Goal: Complete application form

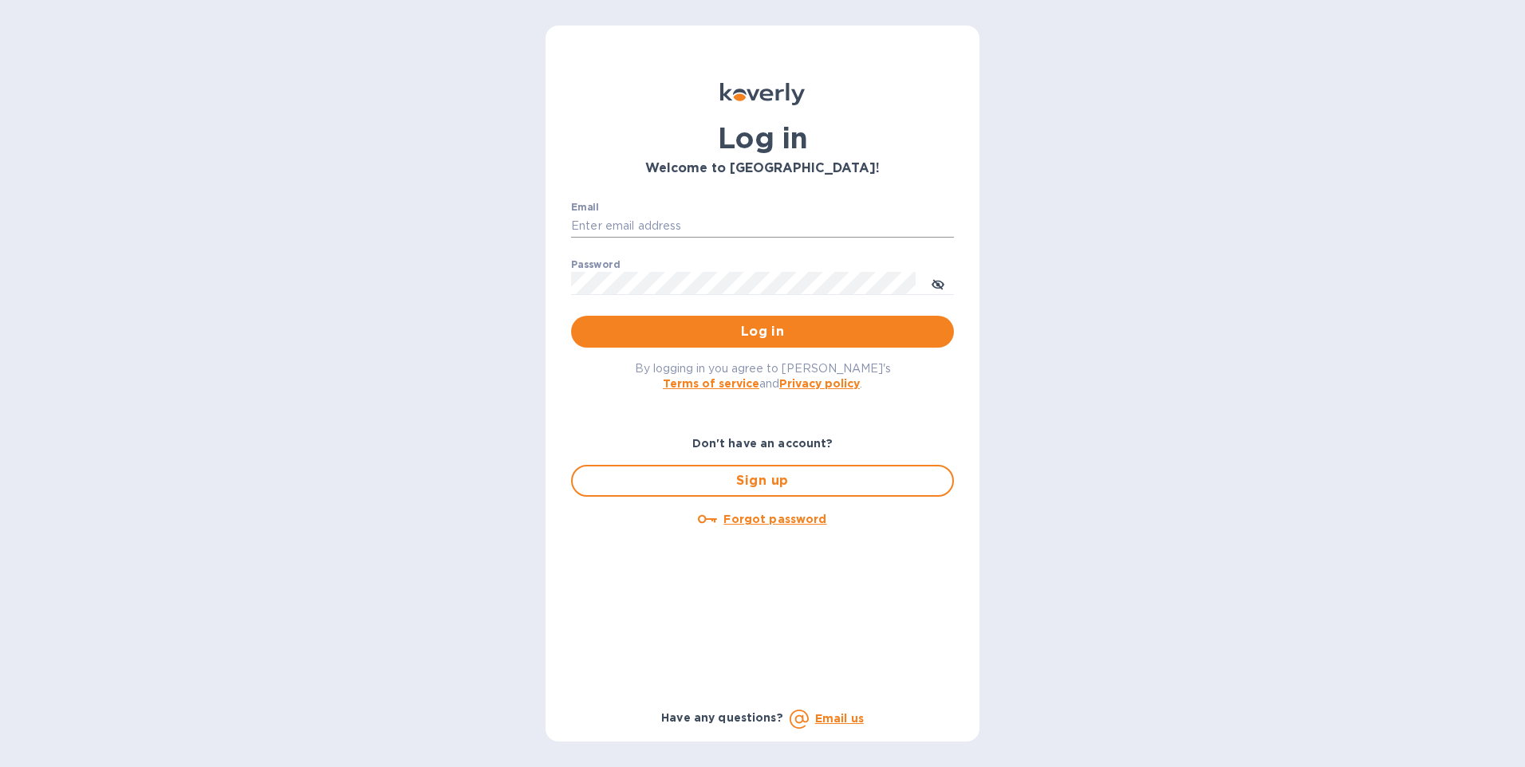
click at [848, 219] on input "Email" at bounding box center [762, 227] width 383 height 24
type input "[EMAIL_ADDRESS][DOMAIN_NAME]"
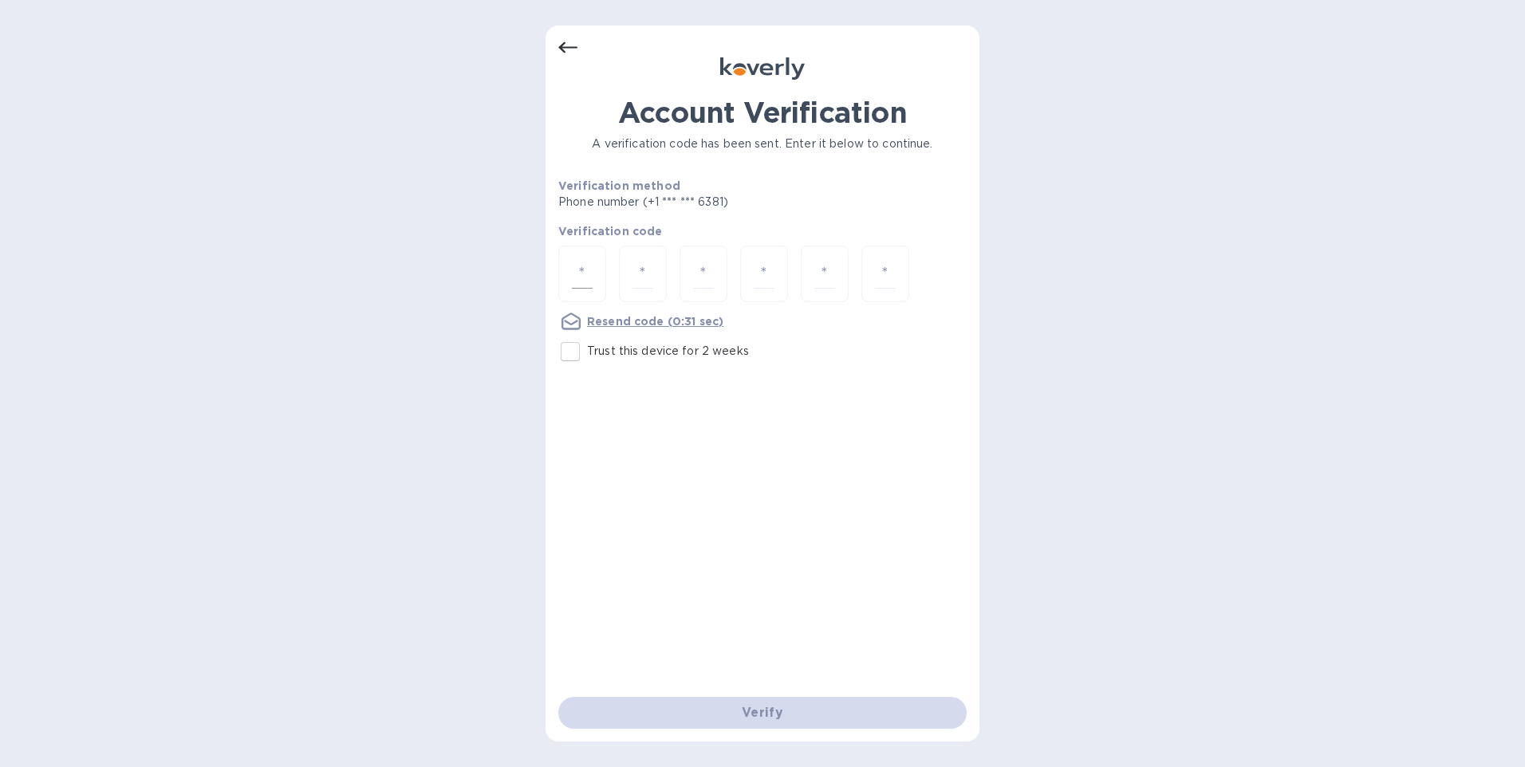
click at [586, 277] on input "number" at bounding box center [582, 274] width 21 height 30
type input "6"
type input "7"
type input "4"
type input "7"
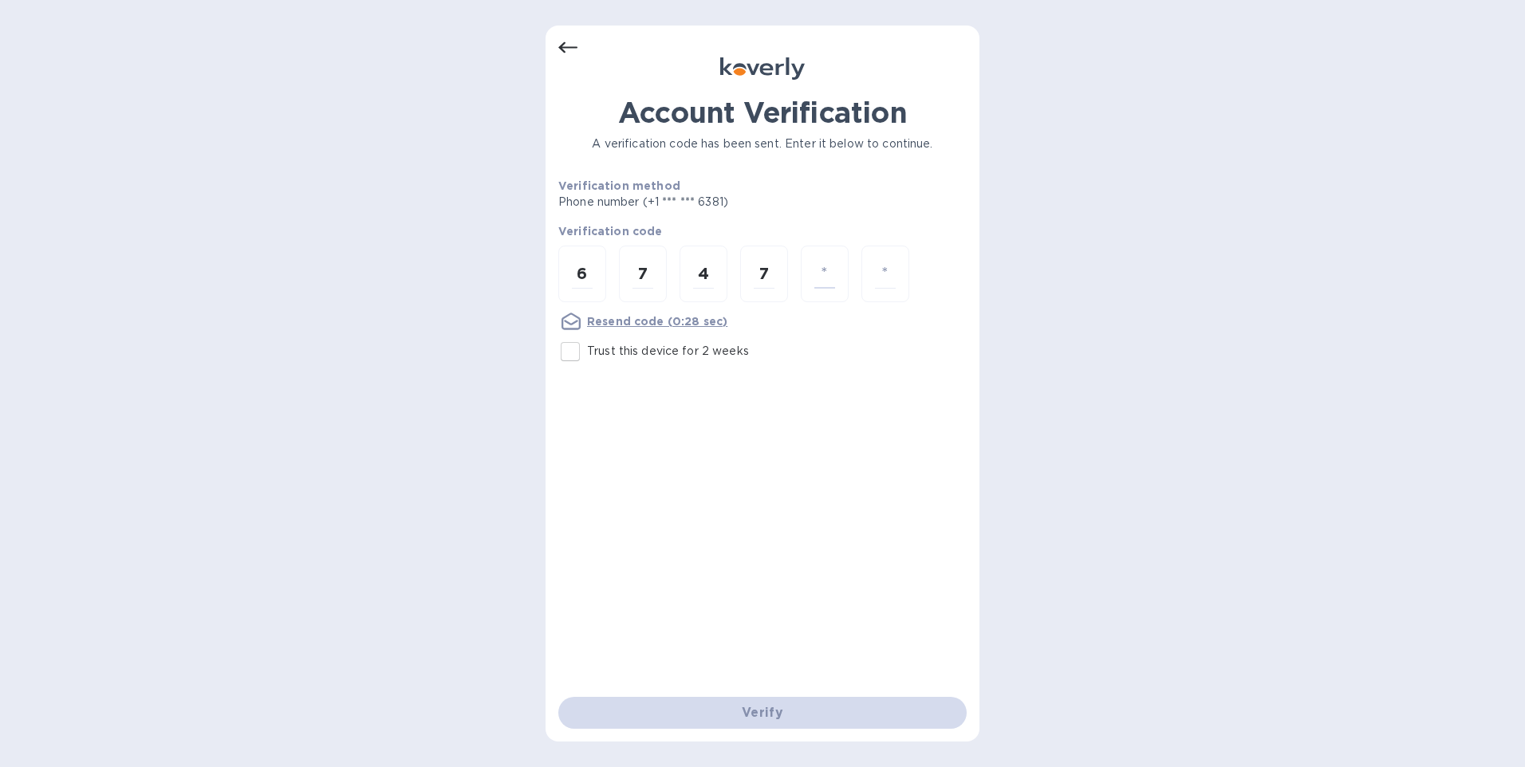
type input "1"
type input "7"
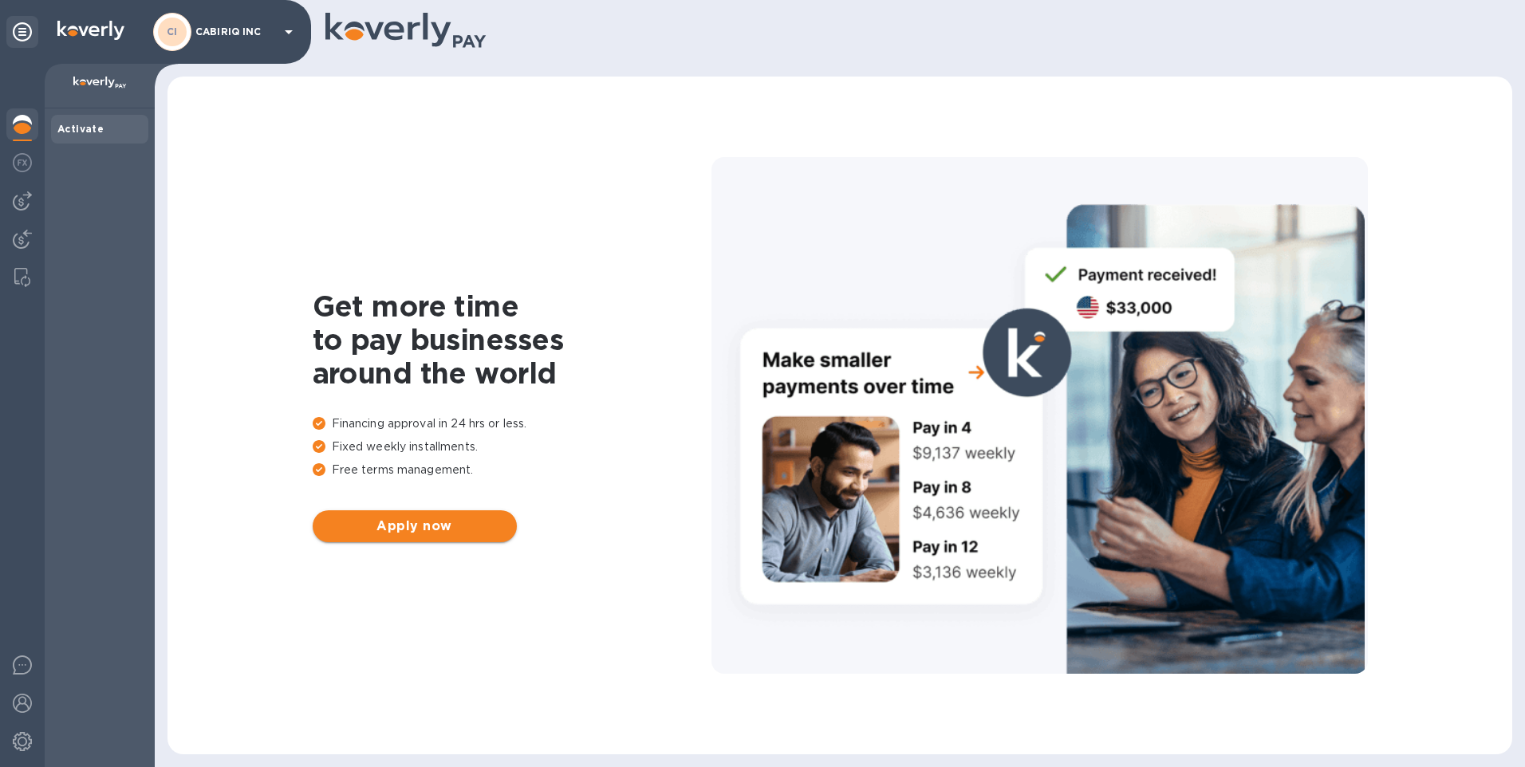
click at [385, 539] on button "Apply now" at bounding box center [415, 527] width 204 height 32
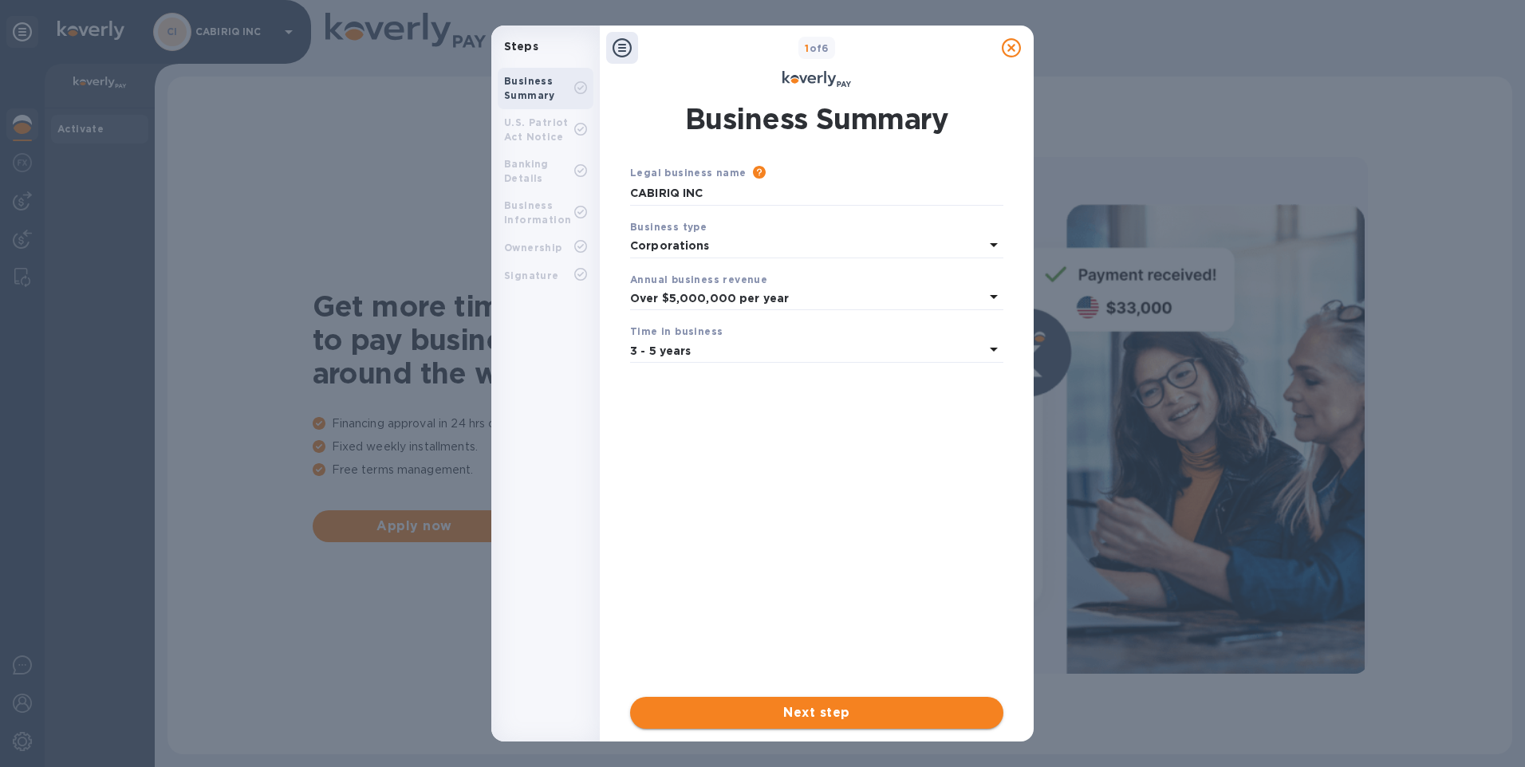
click at [754, 708] on span "Next step" at bounding box center [817, 713] width 348 height 19
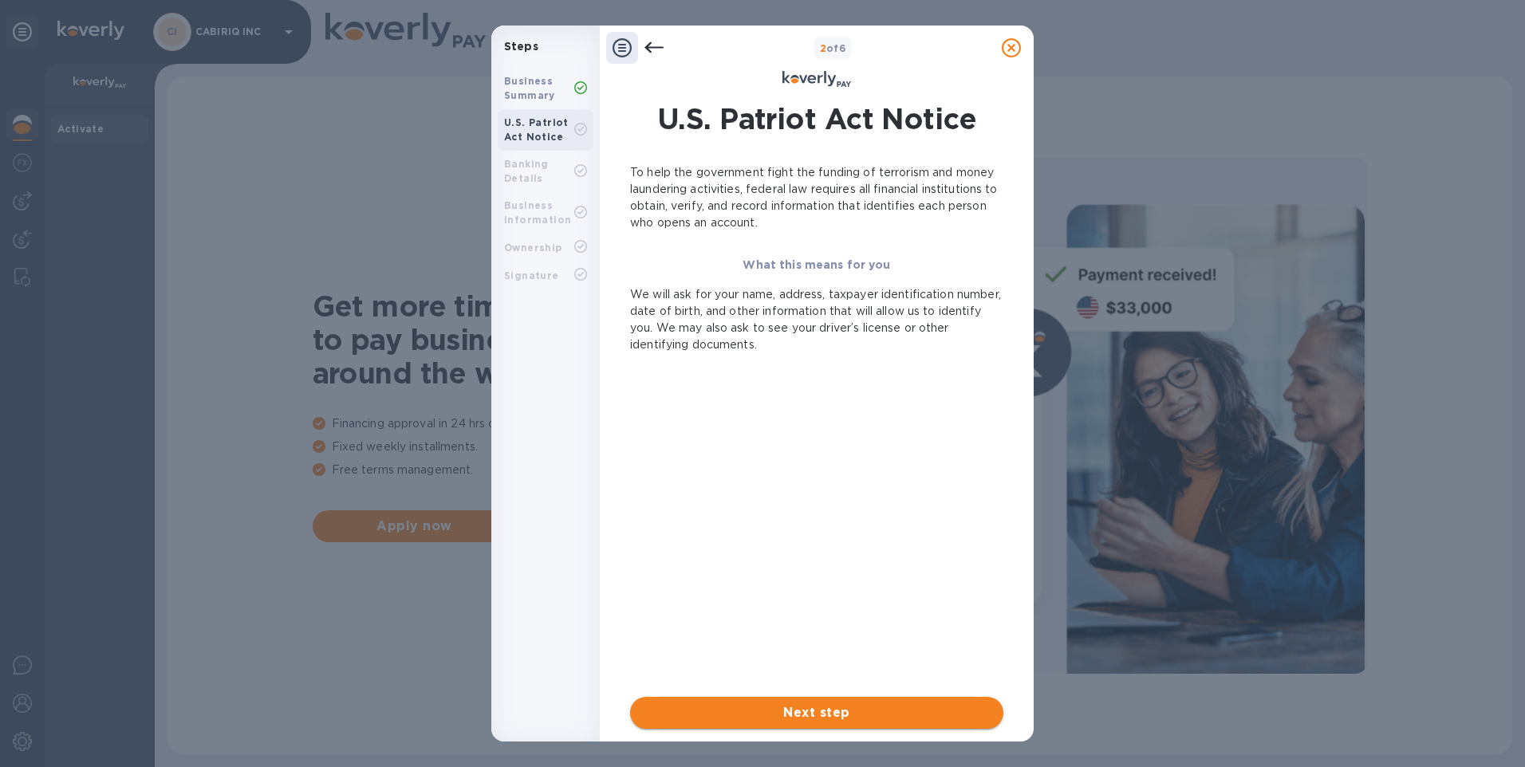
click at [758, 712] on span "Next step" at bounding box center [817, 713] width 348 height 19
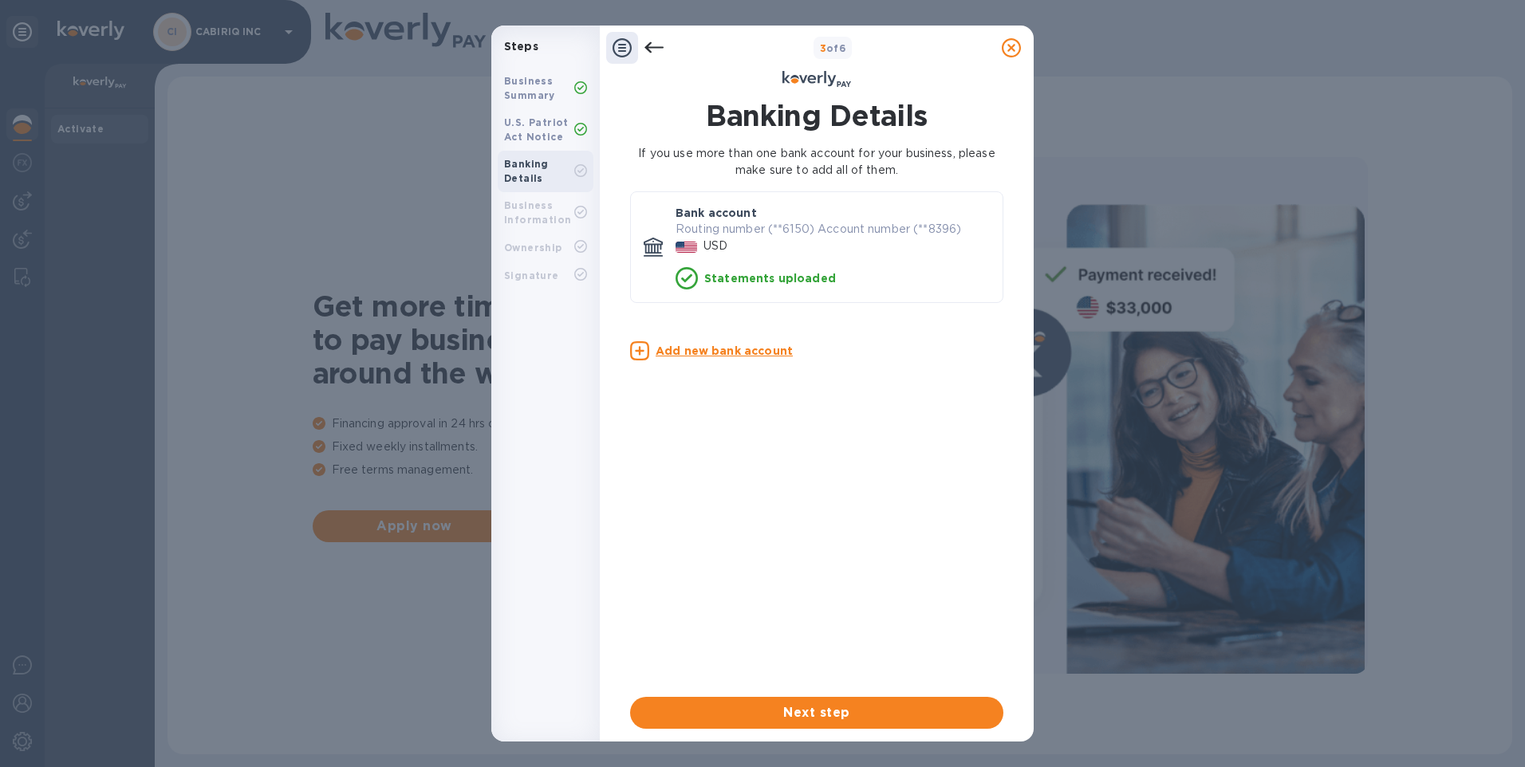
click at [752, 356] on u "Add new bank account" at bounding box center [724, 351] width 137 height 13
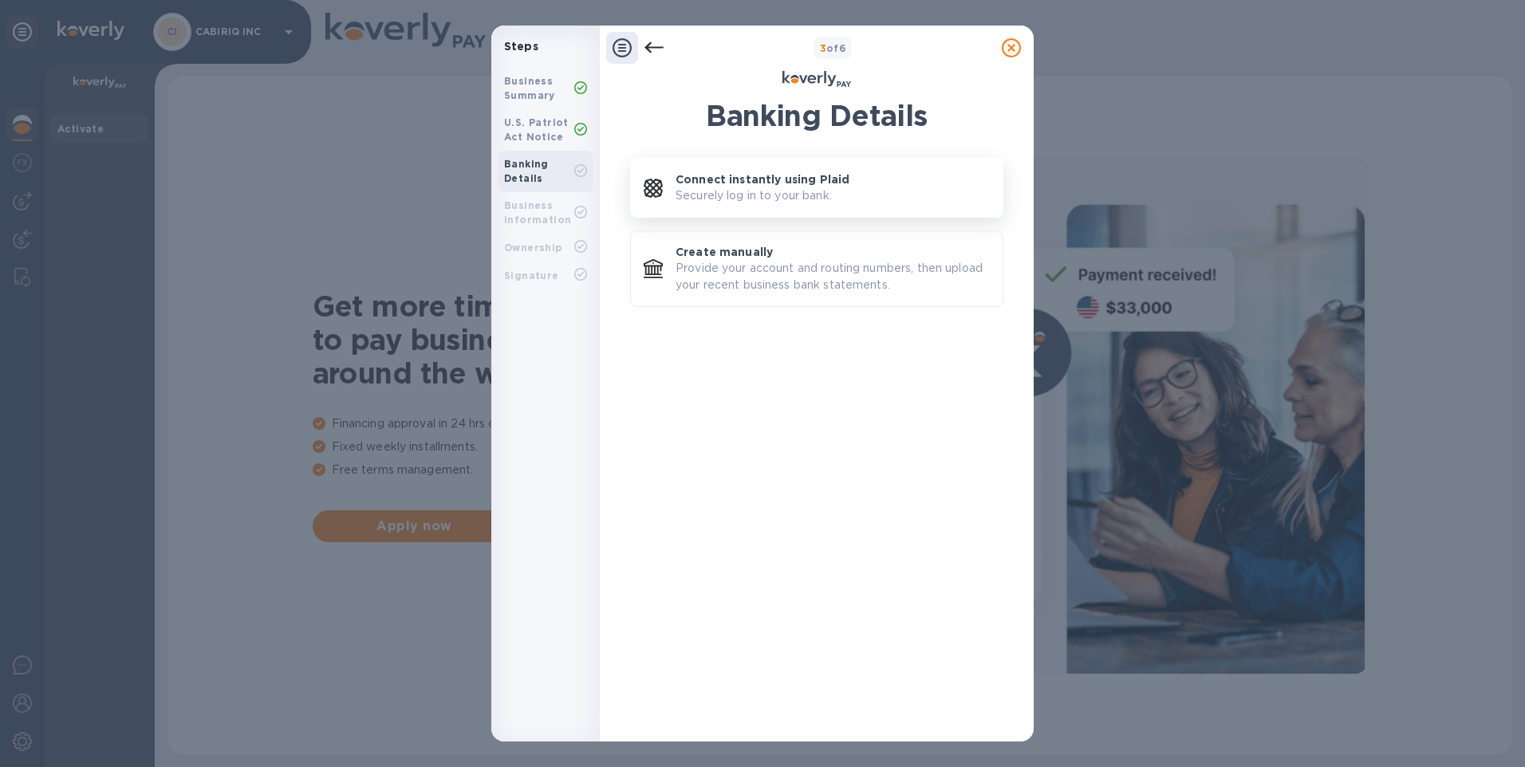
click at [752, 198] on p "Securely log in to your bank." at bounding box center [754, 195] width 156 height 17
click at [776, 284] on p "Provide your account and routing numbers, then upload your recent business bank…" at bounding box center [833, 277] width 314 height 34
